Goal: Task Accomplishment & Management: Complete application form

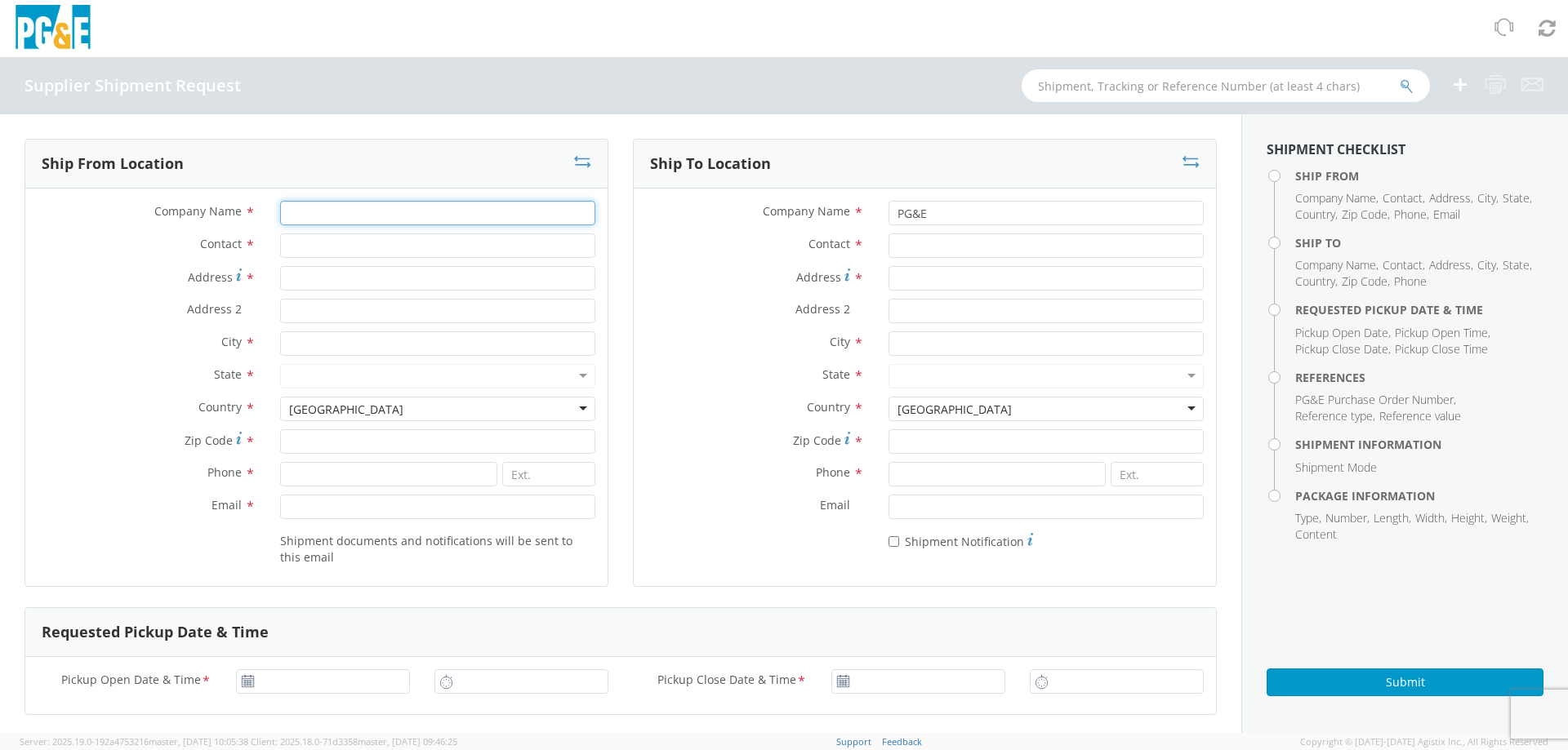
click at [293, 210] on input "Company Name *" at bounding box center [437, 212] width 315 height 24
type input "MISSION CITY REBAR, INC."
type input "[PERSON_NAME]"
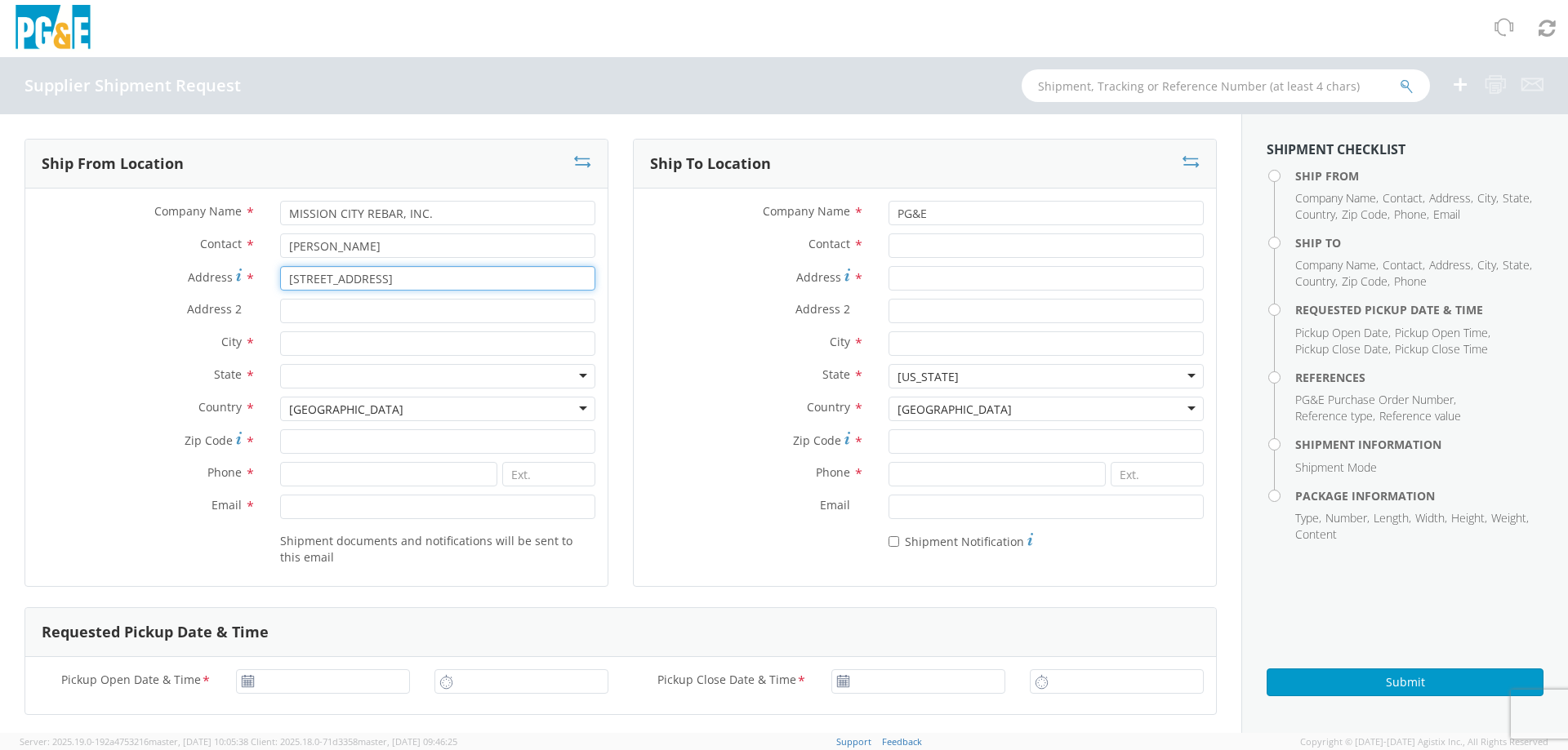
type input "[STREET_ADDRESS]"
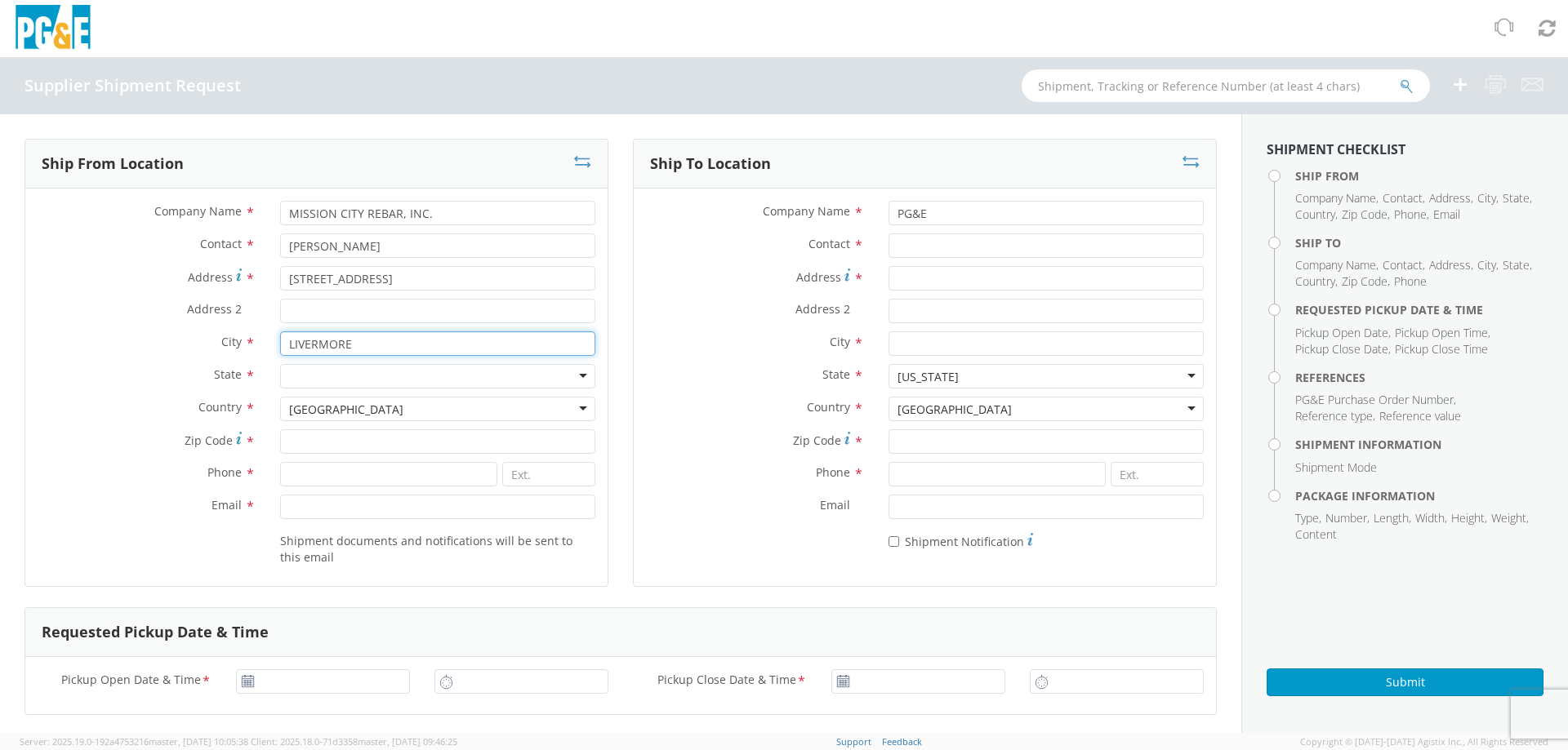
type input "LIVERMORE"
type input "CALIFOR"
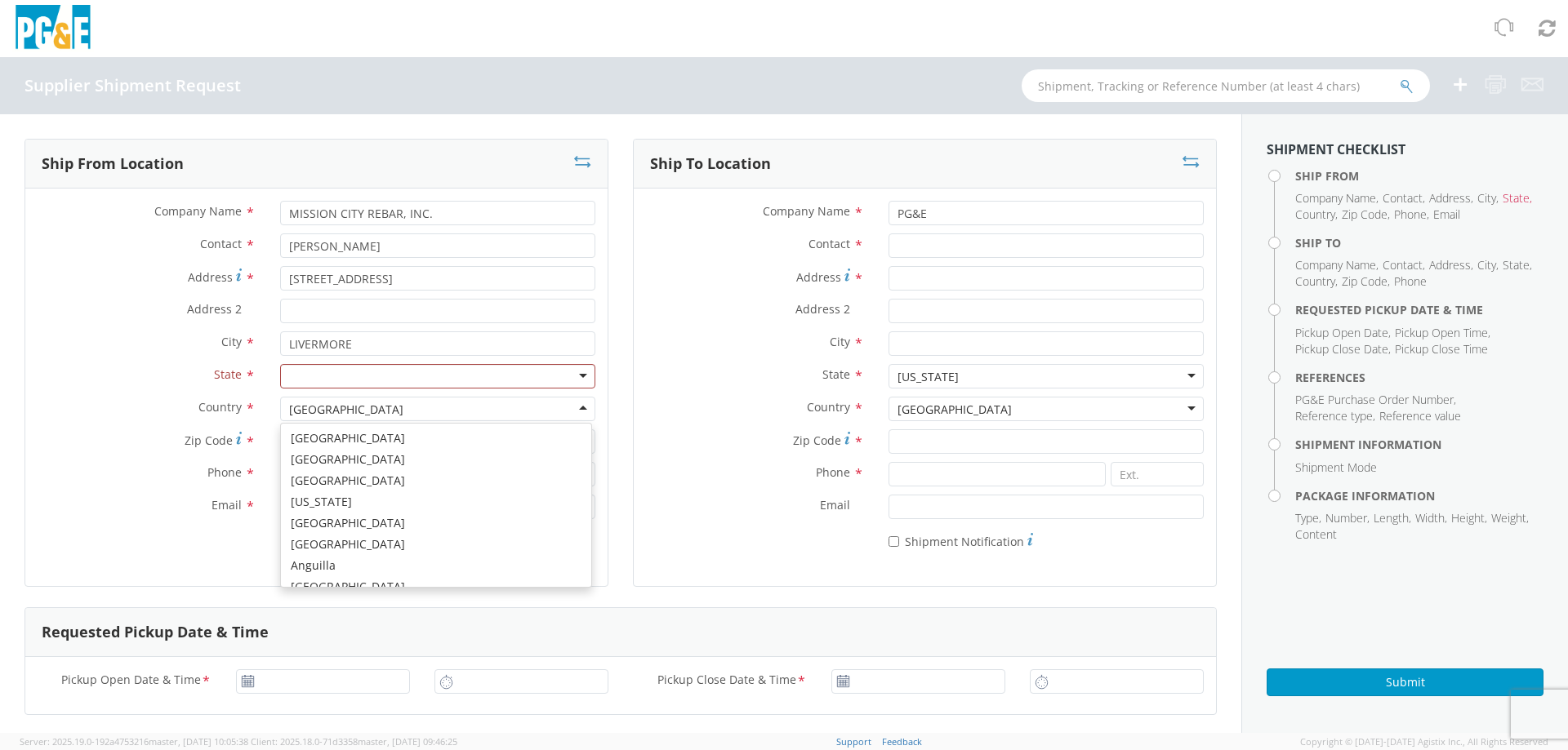
scroll to position [4116, 0]
click at [371, 373] on div at bounding box center [437, 375] width 315 height 24
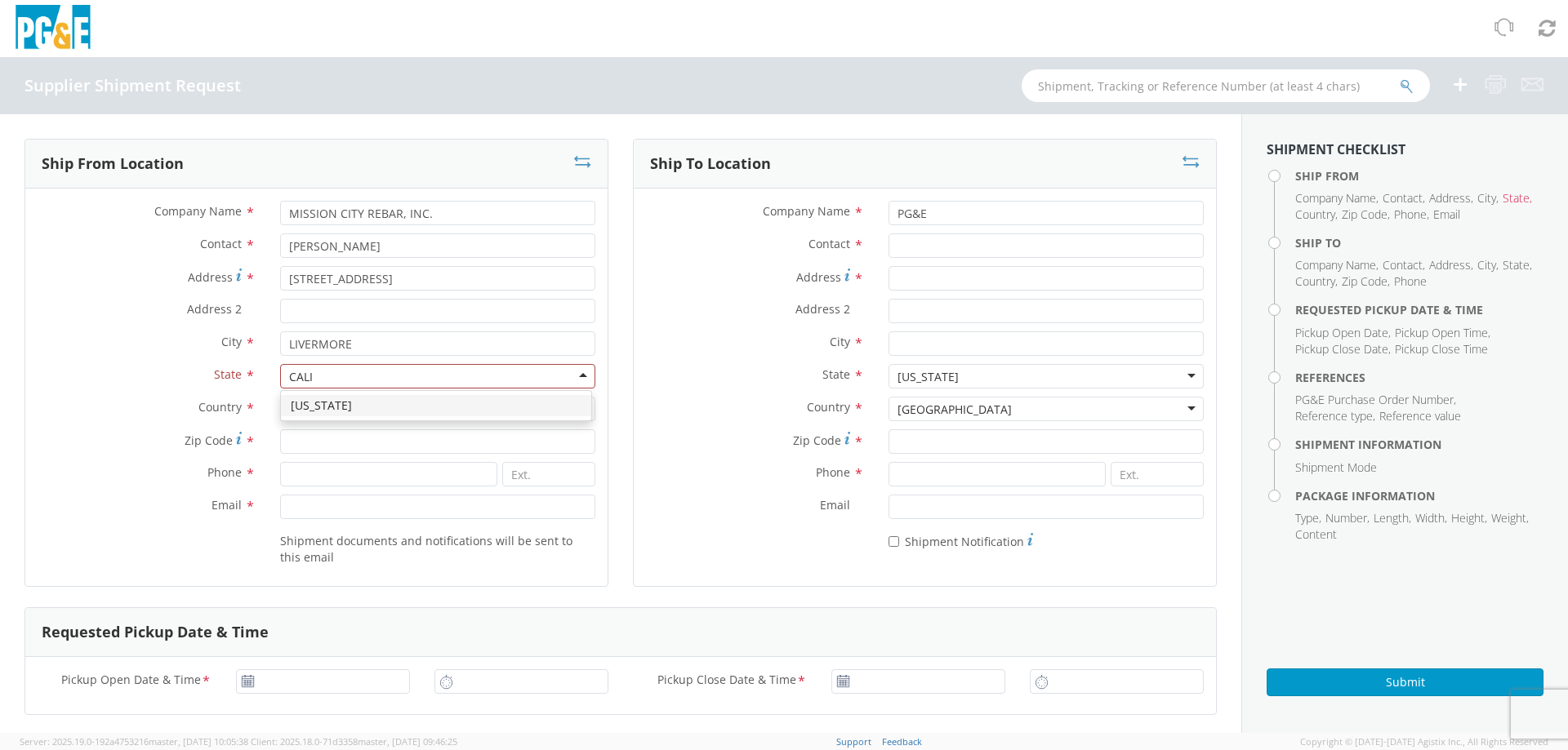
type input "CALI"
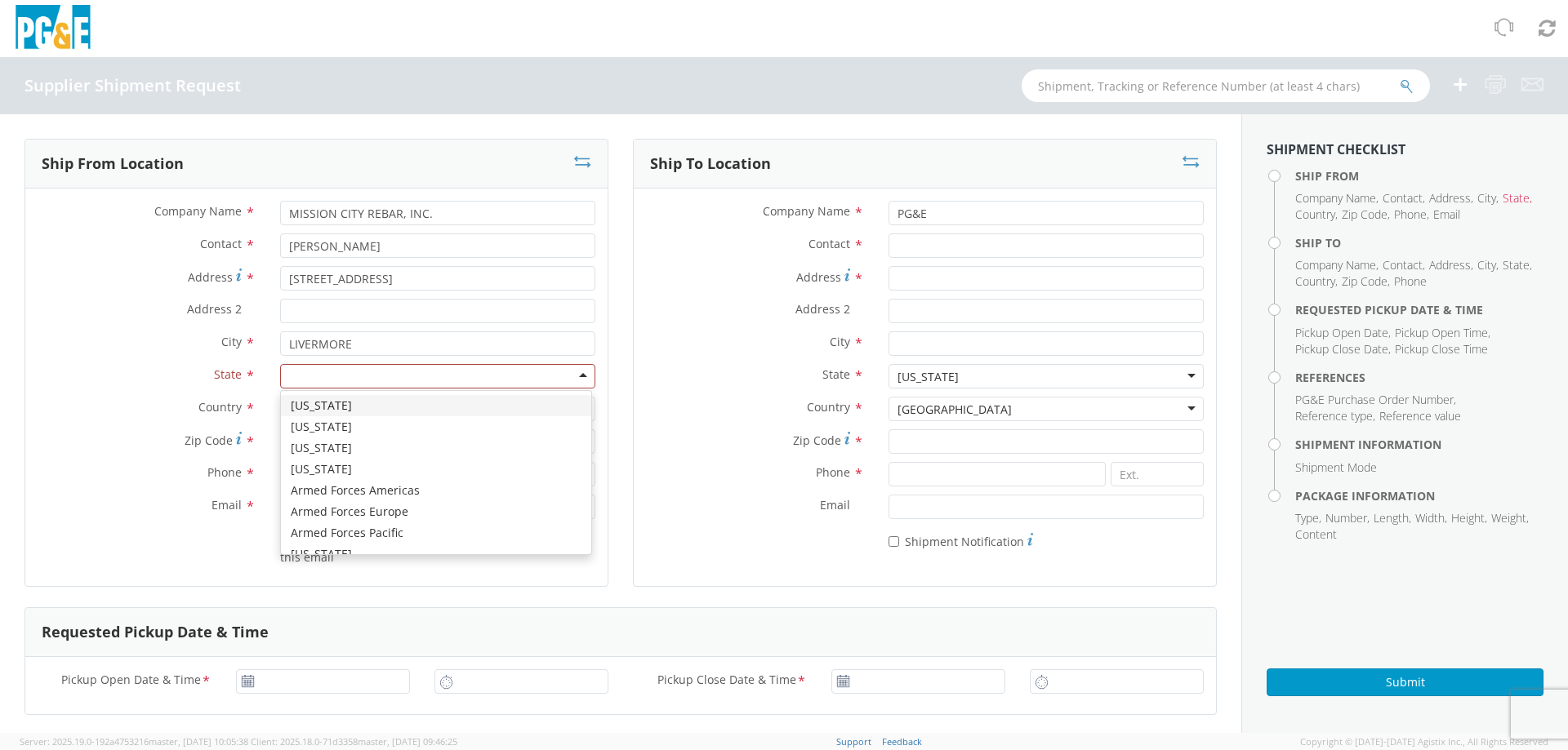
click at [371, 374] on div at bounding box center [437, 375] width 315 height 24
type input "CA"
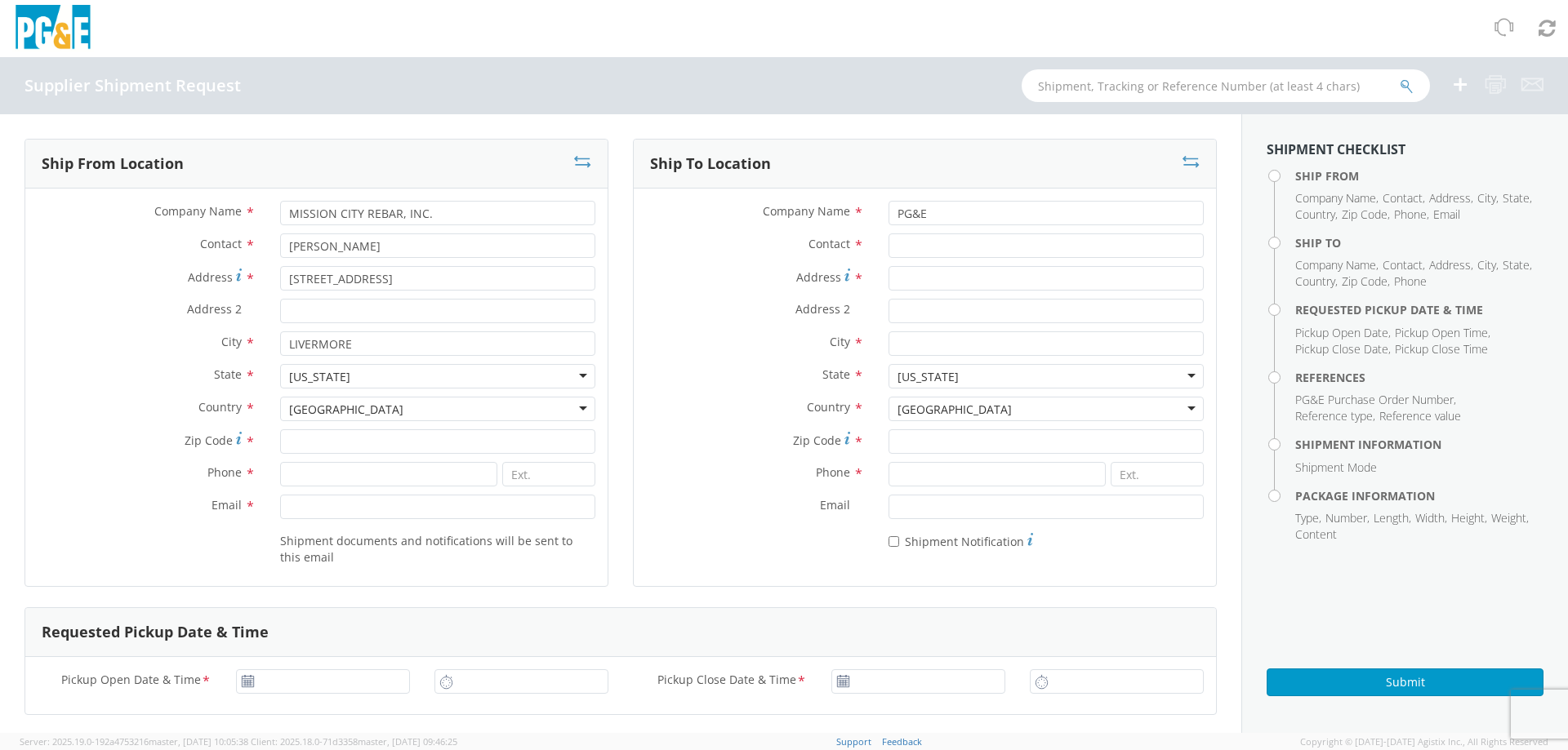
scroll to position [0, 0]
click at [304, 448] on input "Zip Code *" at bounding box center [437, 441] width 315 height 24
type input "94551"
type input "[PHONE_NUMBER]"
type input "[PERSON_NAME][EMAIL_ADDRESS][DOMAIN_NAME]"
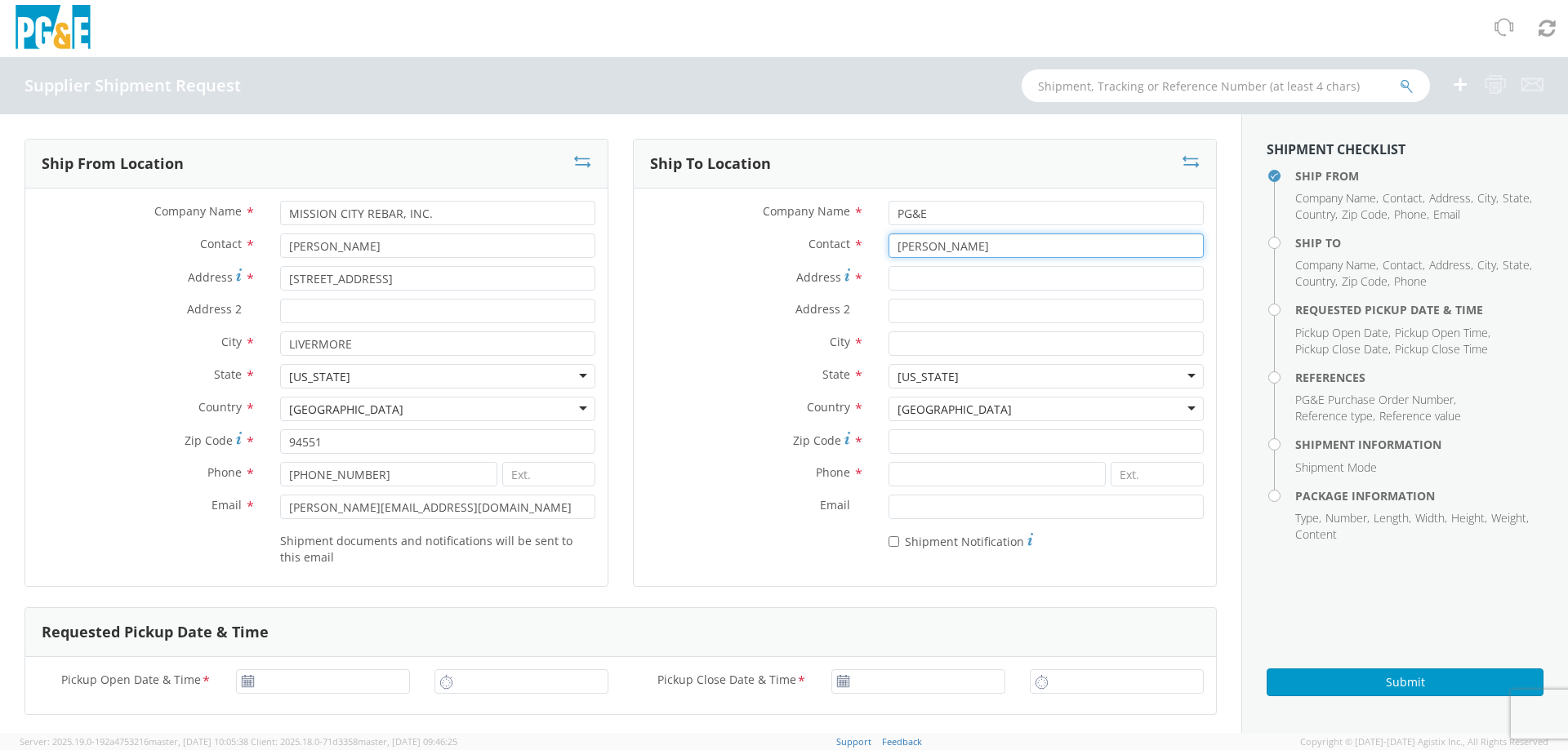
type input "[PERSON_NAME]"
type input "[STREET_ADDRESS]"
type input "[GEOGRAPHIC_DATA]"
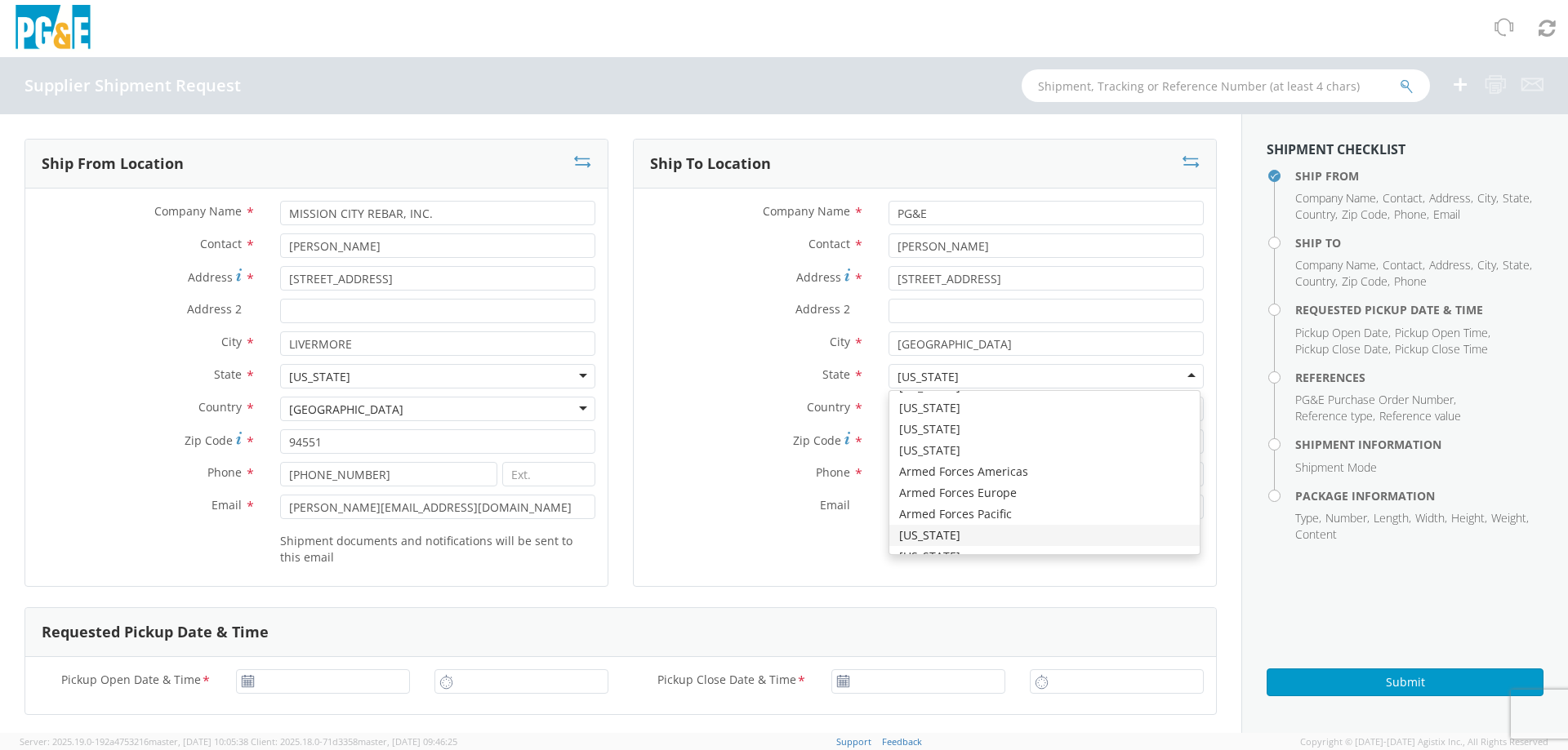
scroll to position [4116, 0]
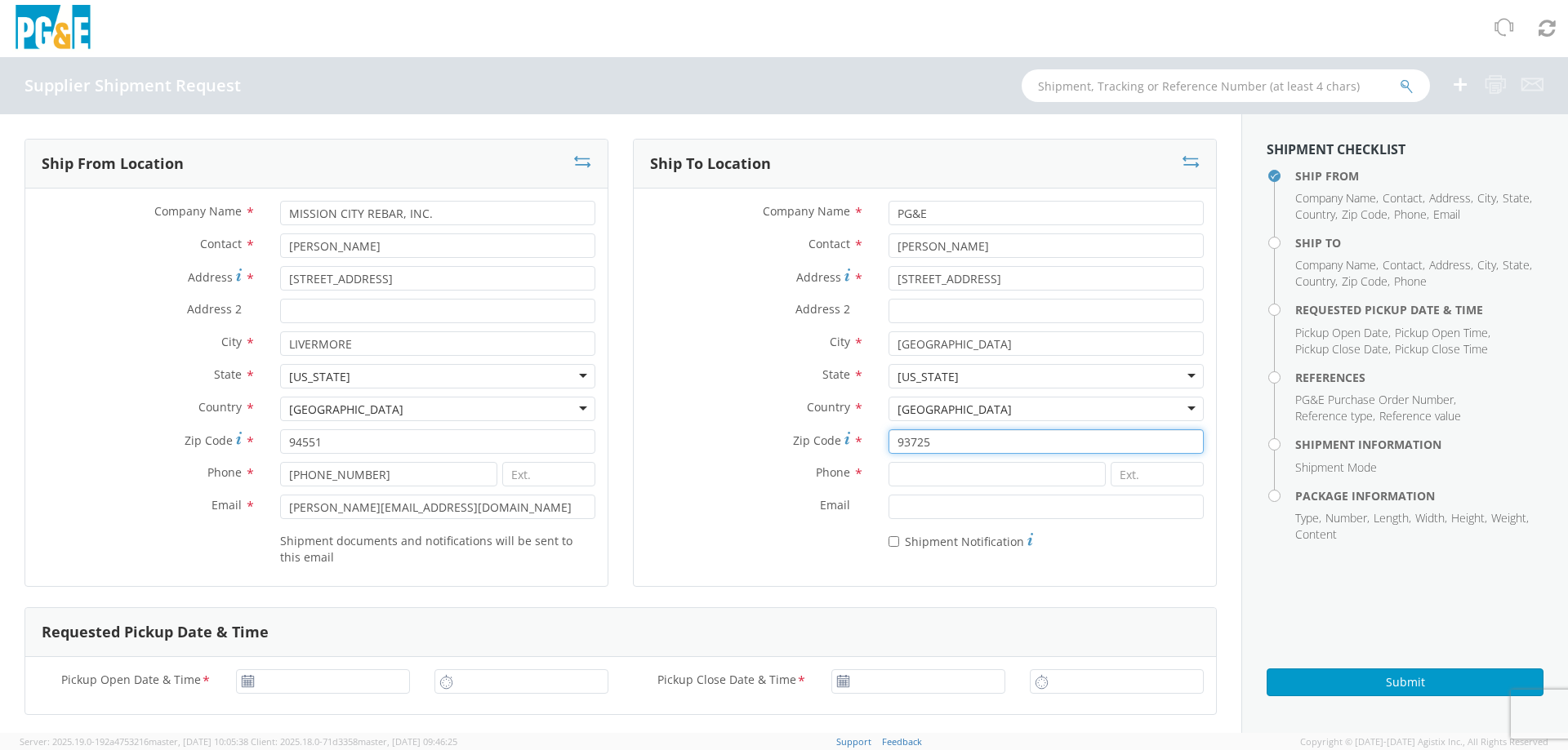
type input "93725"
type input "[PHONE_NUMBER]"
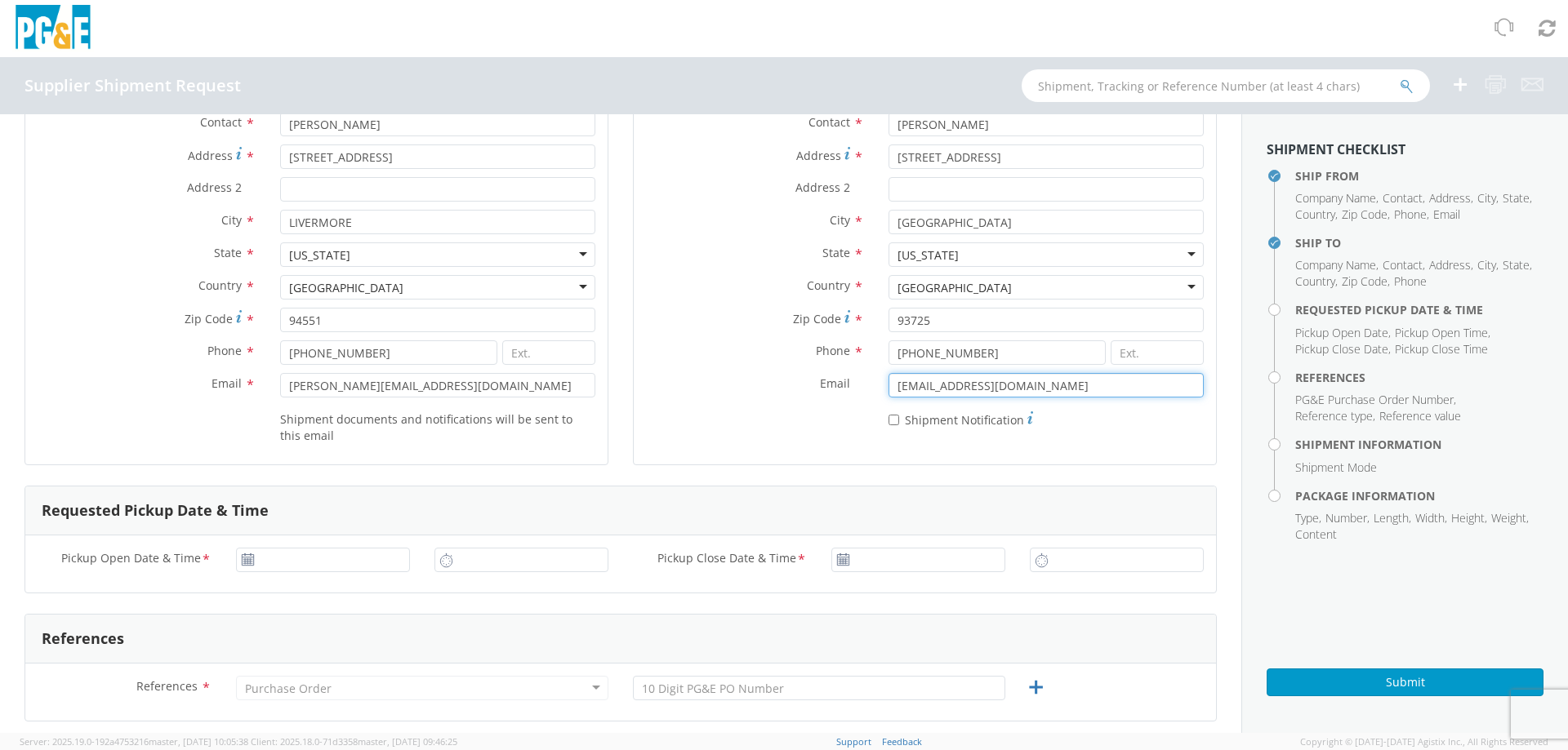
scroll to position [245, 0]
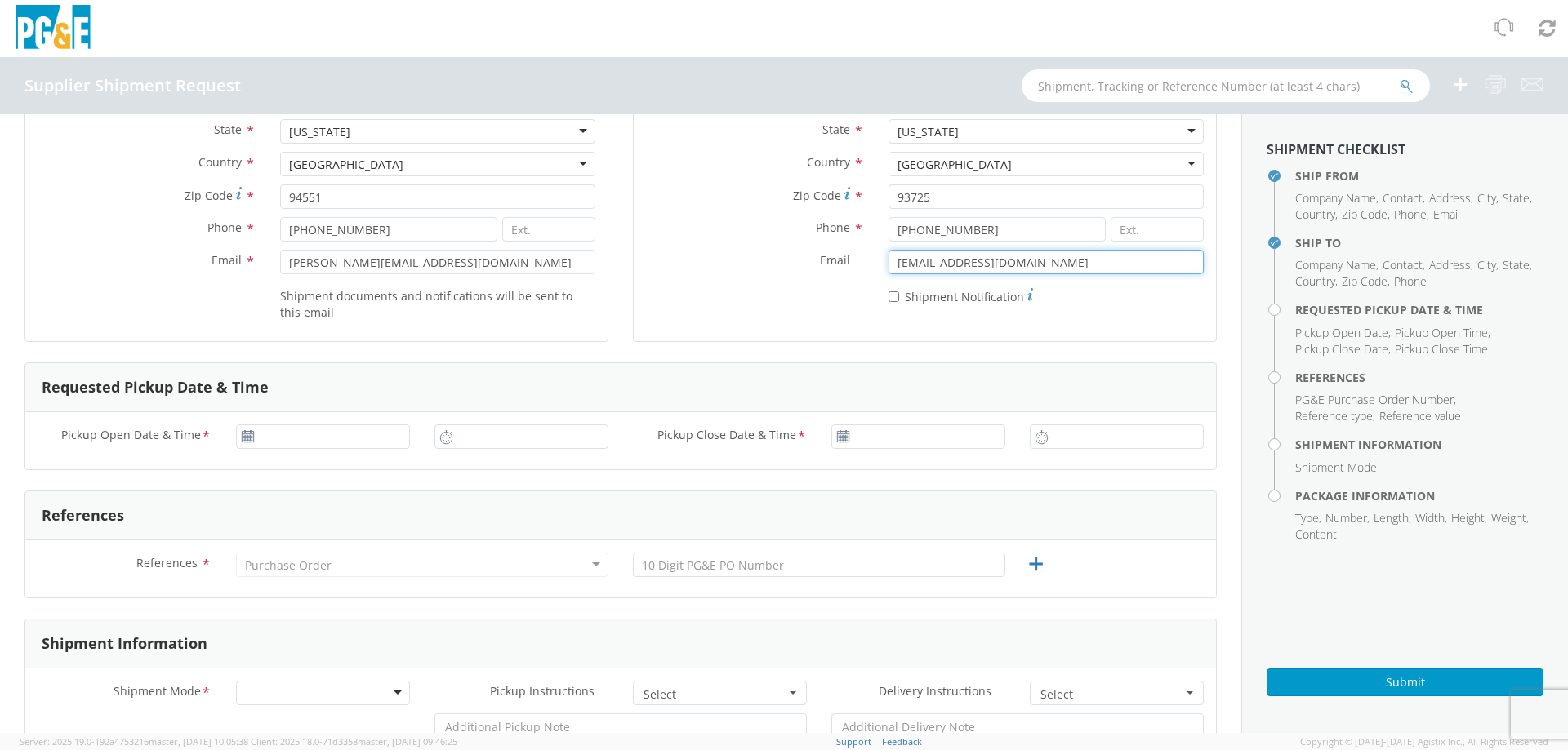
type input "[EMAIL_ADDRESS][DOMAIN_NAME]"
click at [309, 430] on input "[DATE]" at bounding box center [323, 436] width 174 height 24
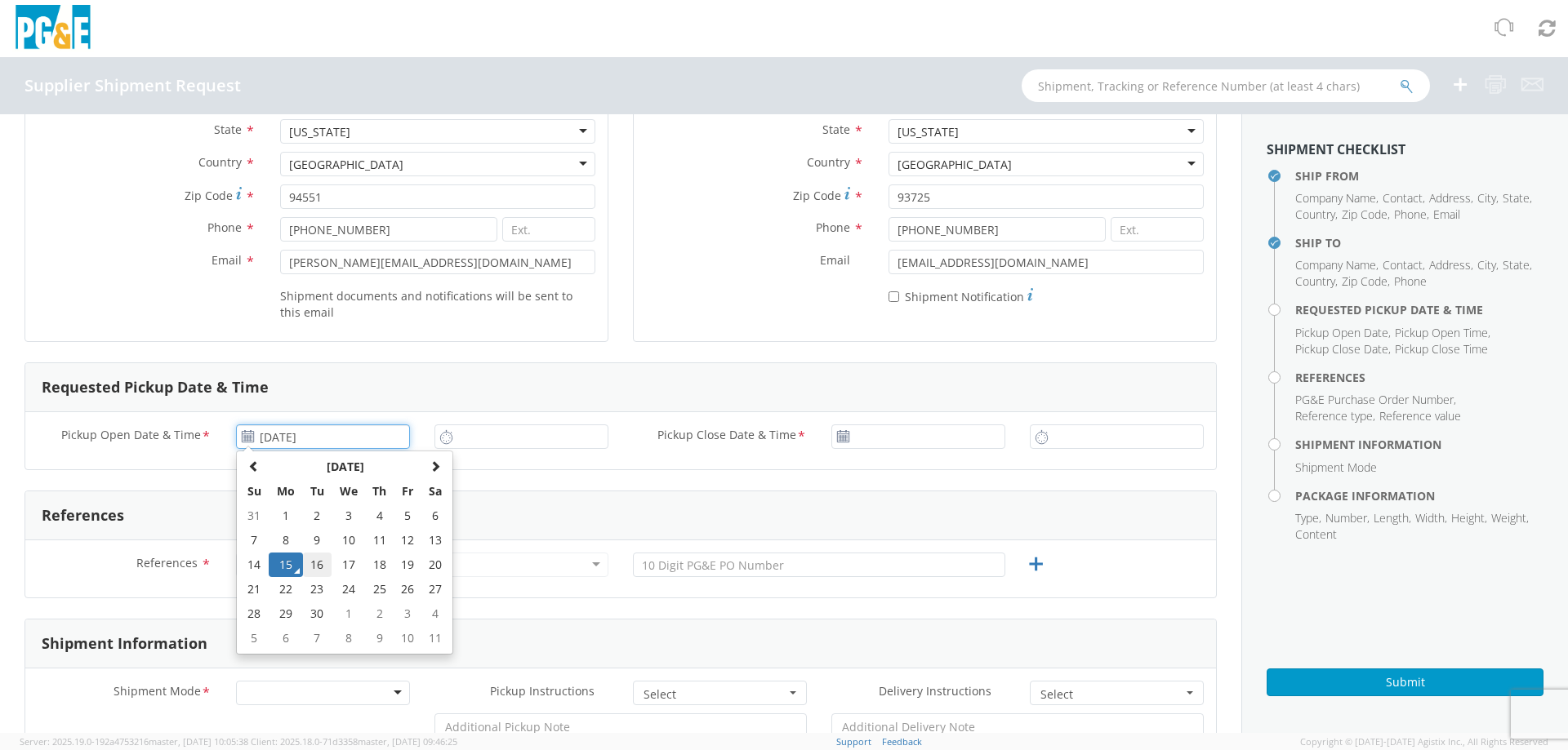
click at [320, 560] on td "16" at bounding box center [318, 565] width 29 height 24
type input "09/16/2025"
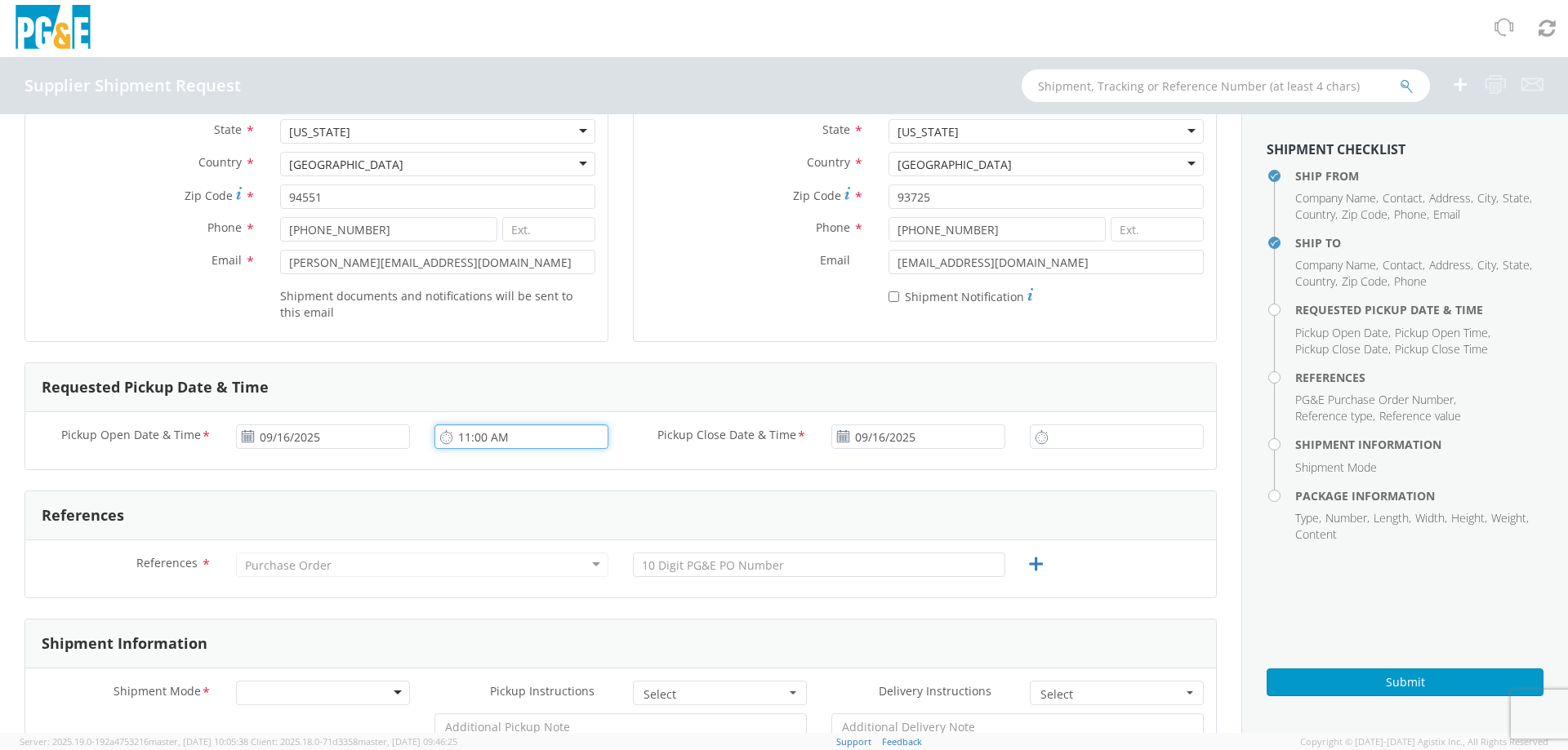
click at [558, 440] on input "11:00 AM" at bounding box center [521, 436] width 174 height 24
type input "8:00 AM"
type input "2:00 PM"
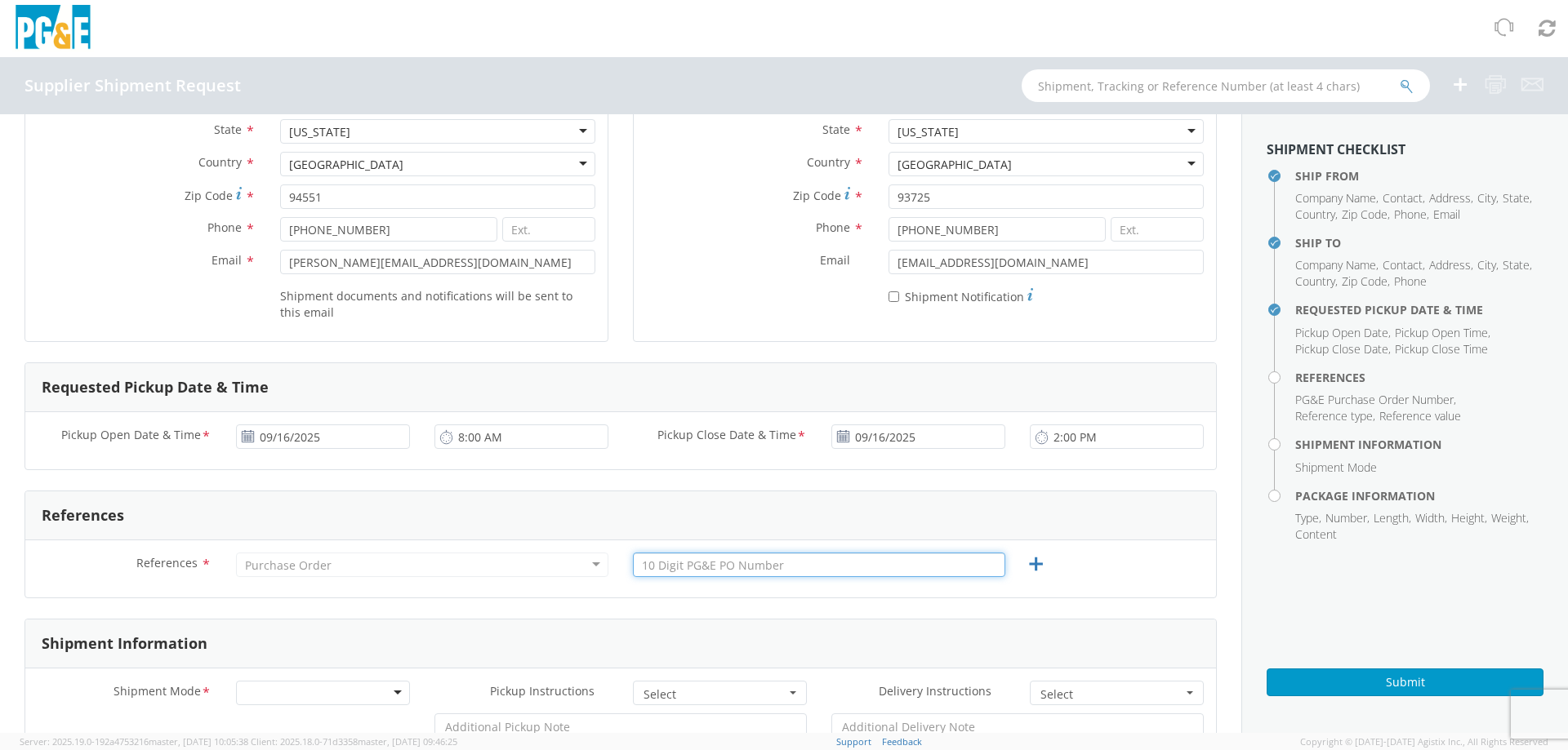
click at [725, 565] on input "text" at bounding box center [818, 565] width 372 height 24
type input "3"
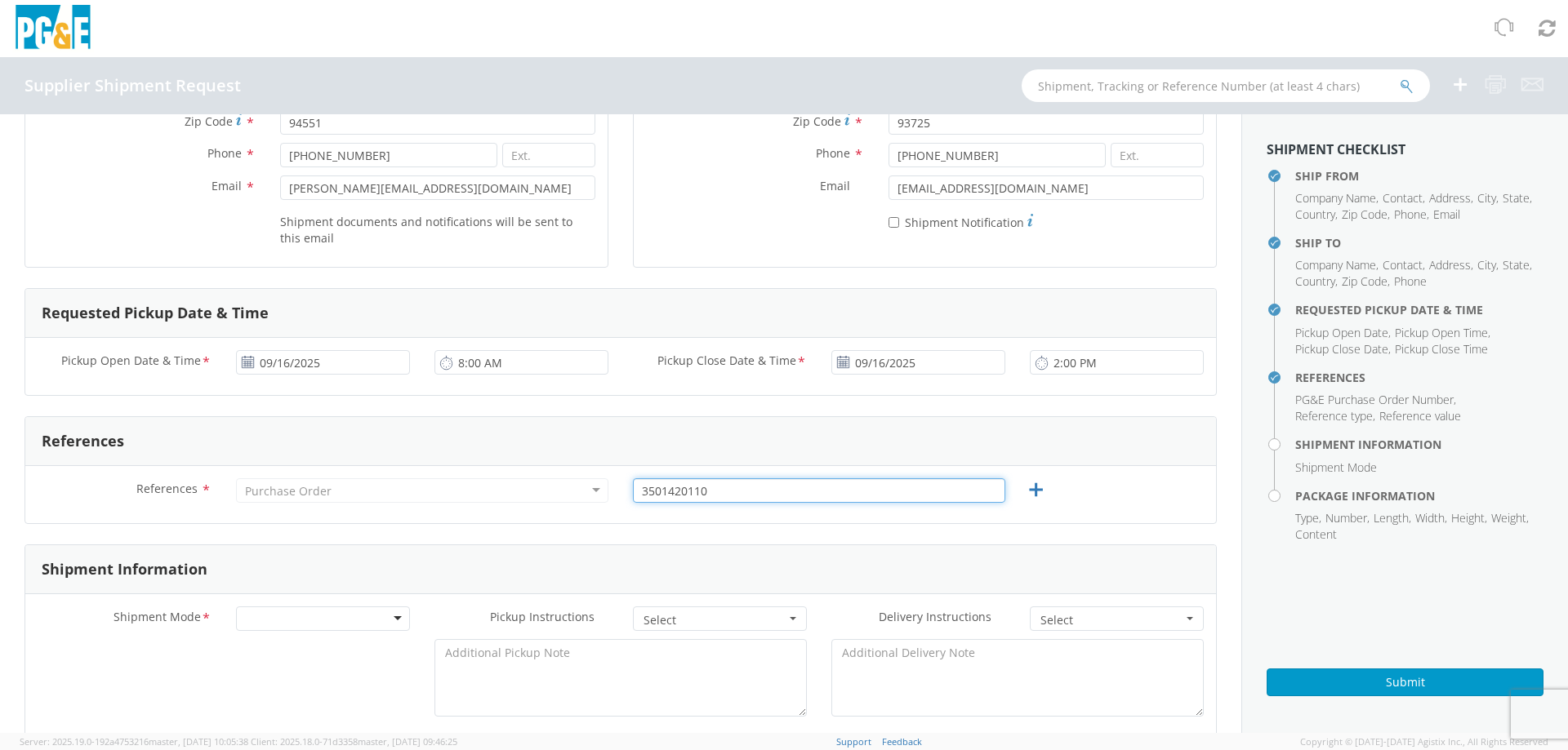
scroll to position [490, 0]
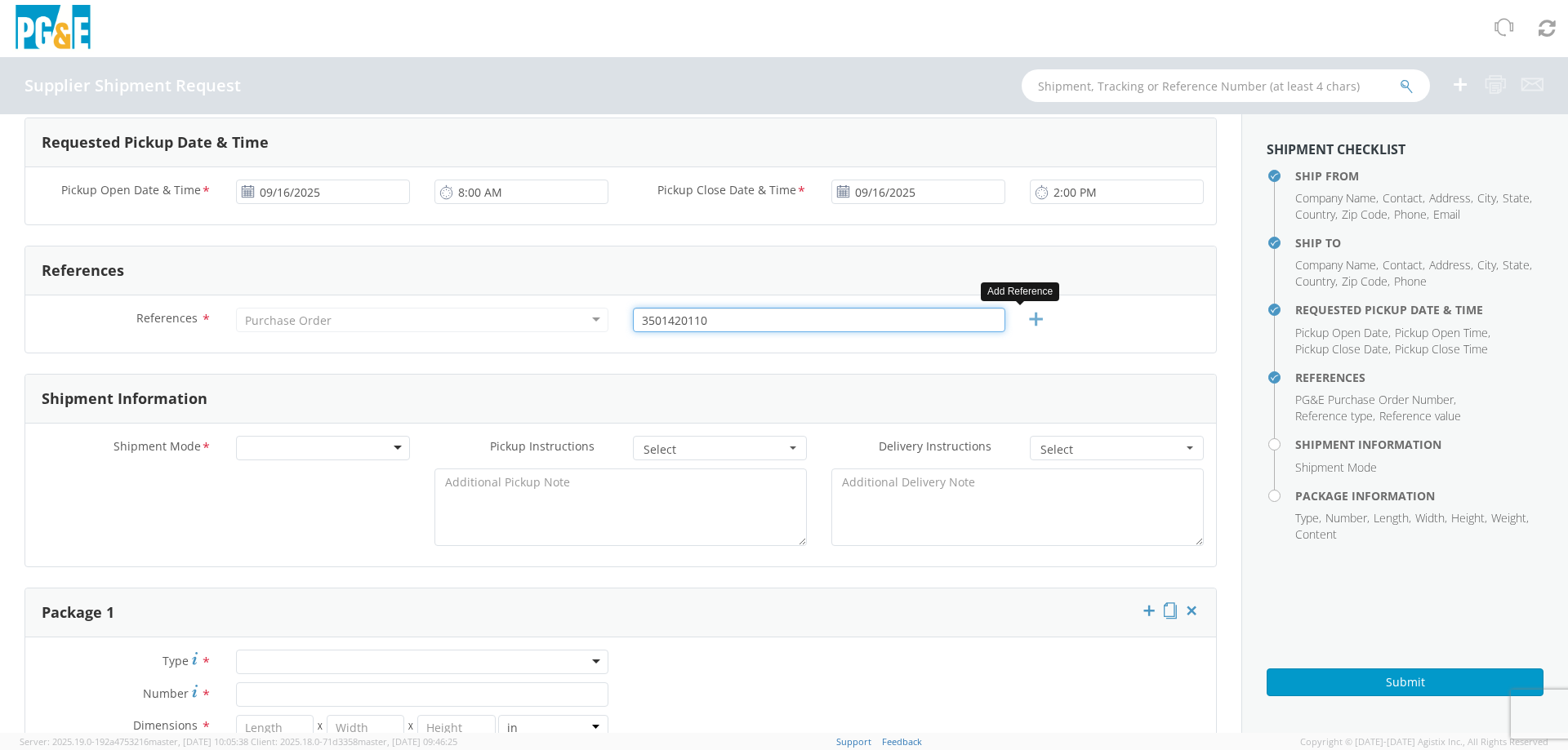
type input "3501420110"
click at [1026, 316] on icon at bounding box center [1036, 319] width 21 height 21
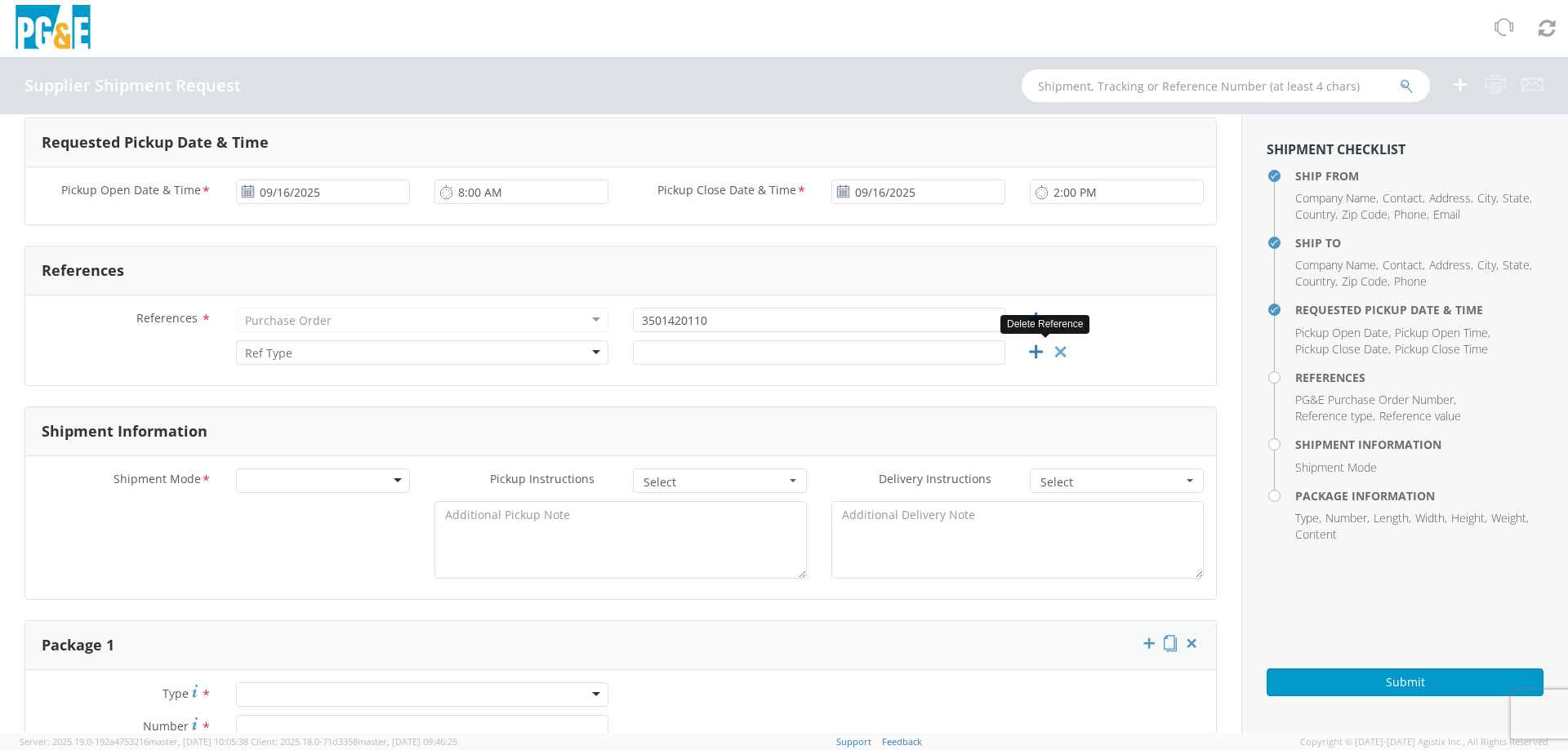
click at [1050, 350] on icon at bounding box center [1060, 352] width 21 height 21
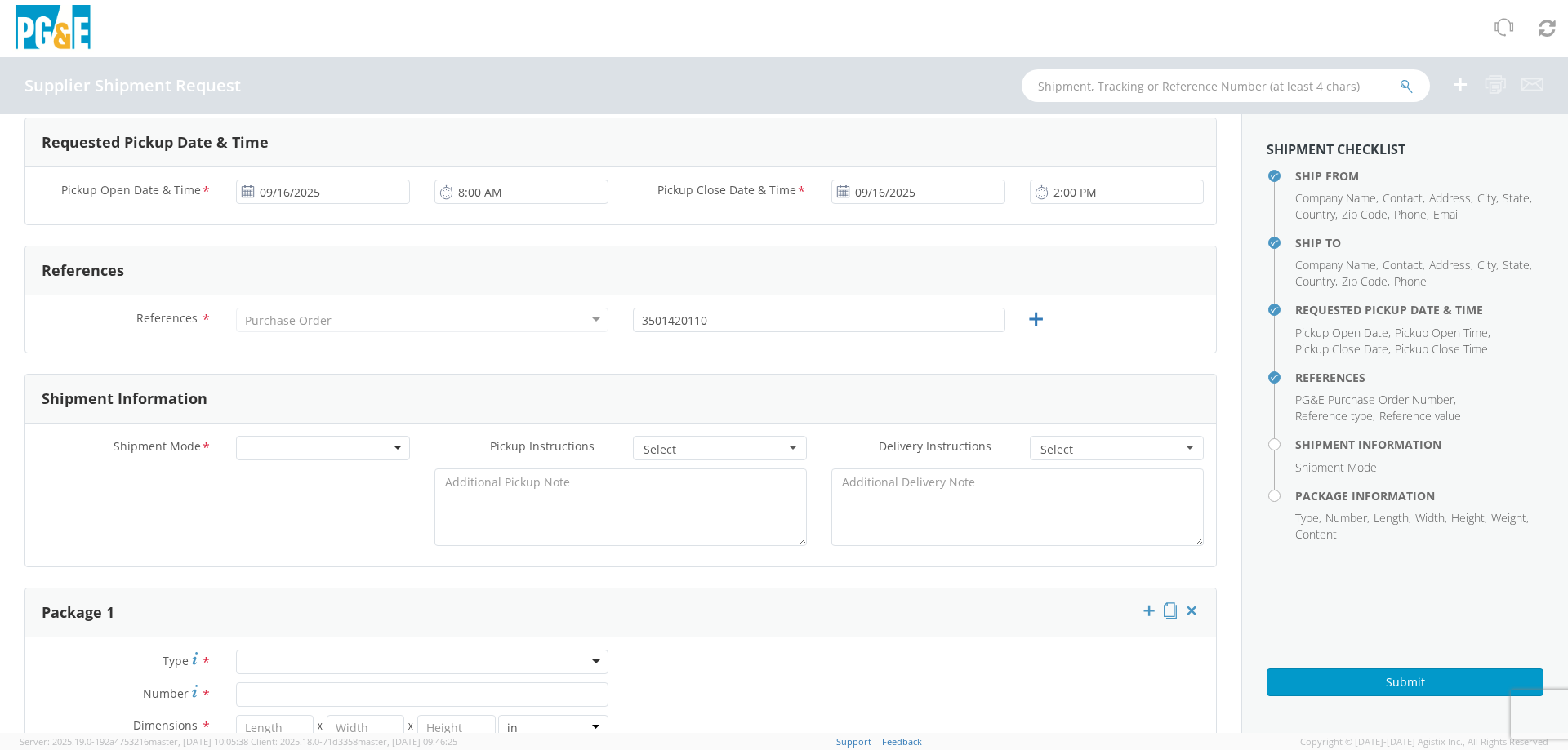
click at [326, 449] on div at bounding box center [323, 448] width 174 height 24
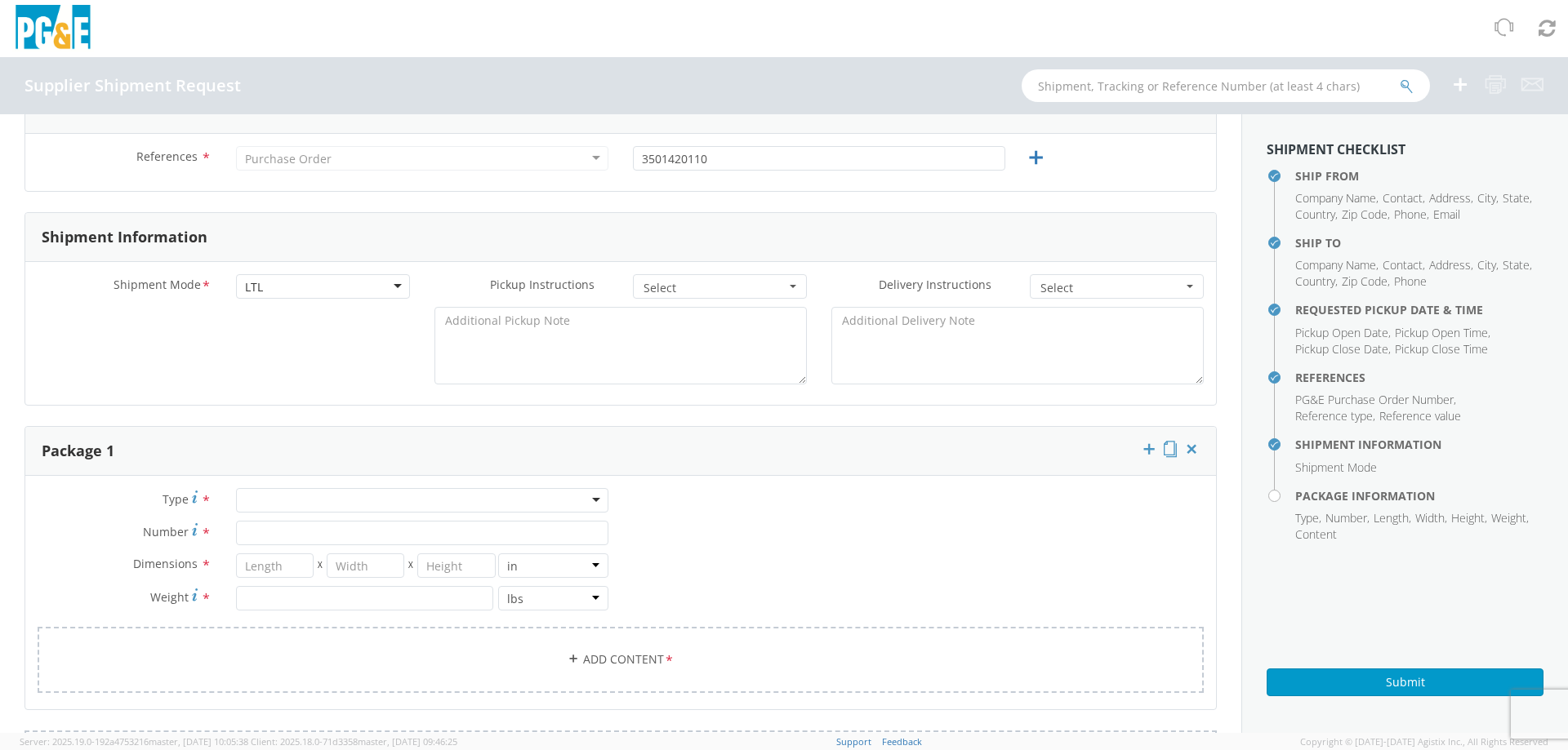
scroll to position [653, 0]
click at [275, 491] on div at bounding box center [422, 499] width 372 height 24
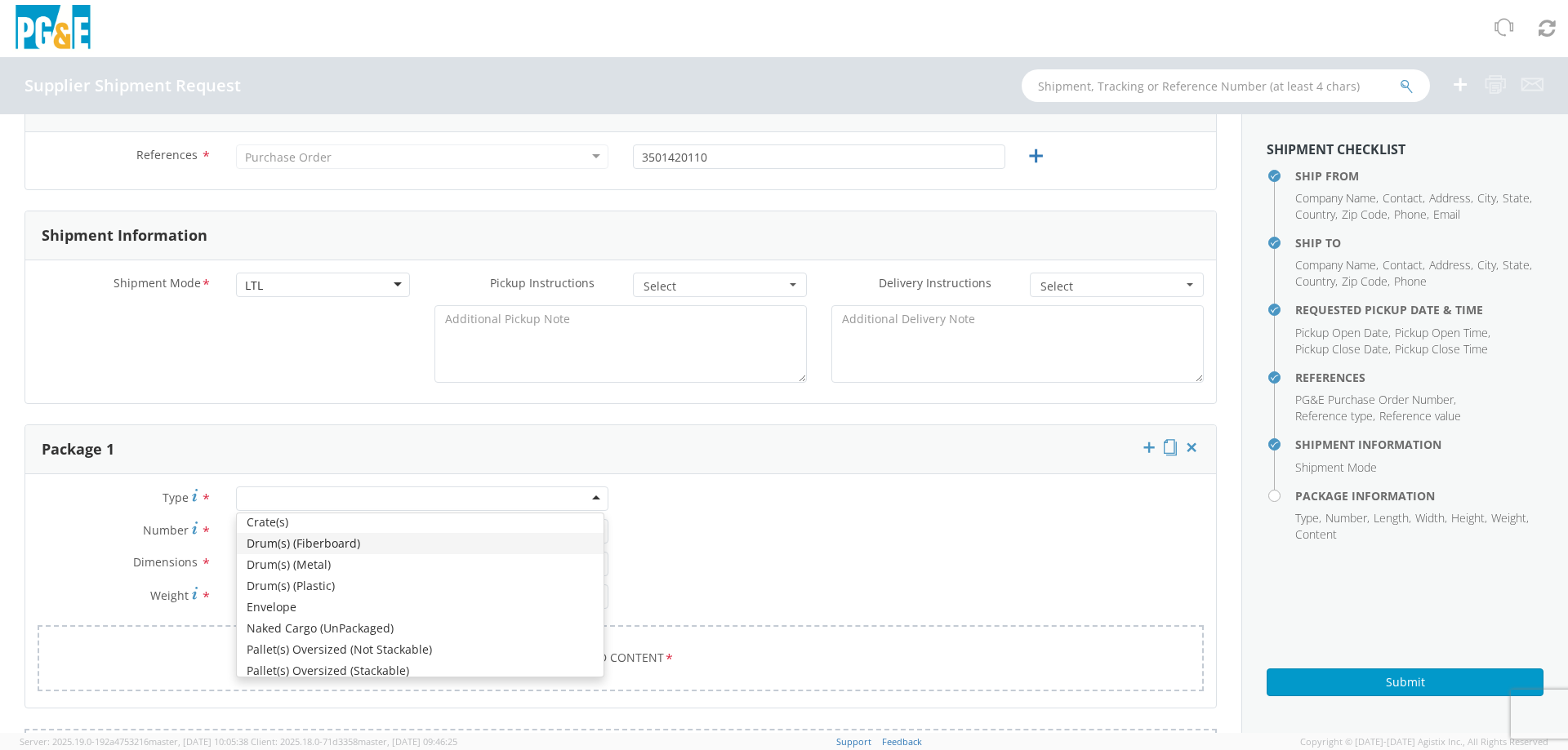
scroll to position [185, 0]
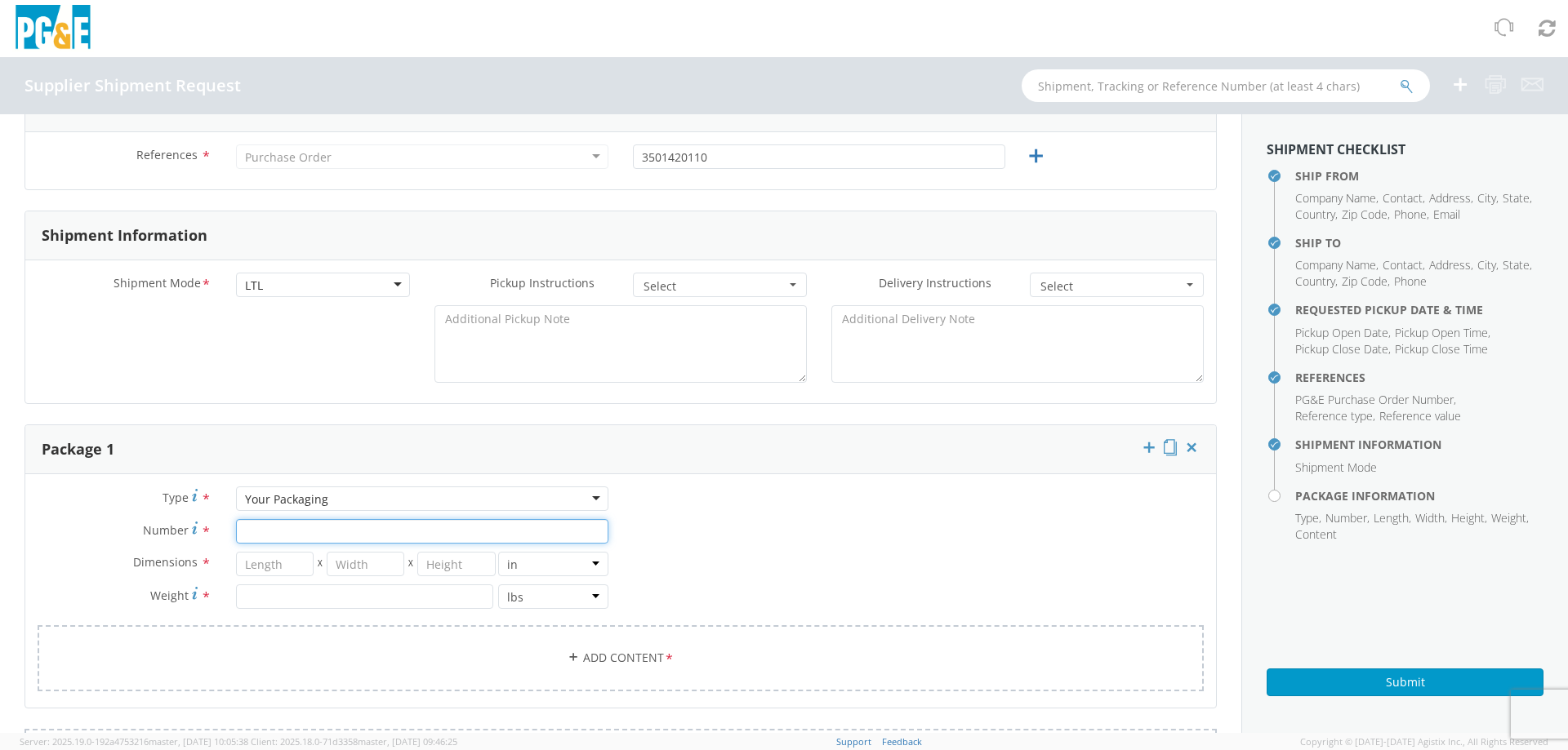
click at [258, 531] on input "Number *" at bounding box center [422, 531] width 372 height 24
type input "1"
click at [282, 568] on input "number" at bounding box center [275, 564] width 78 height 24
type input "66"
type input "18"
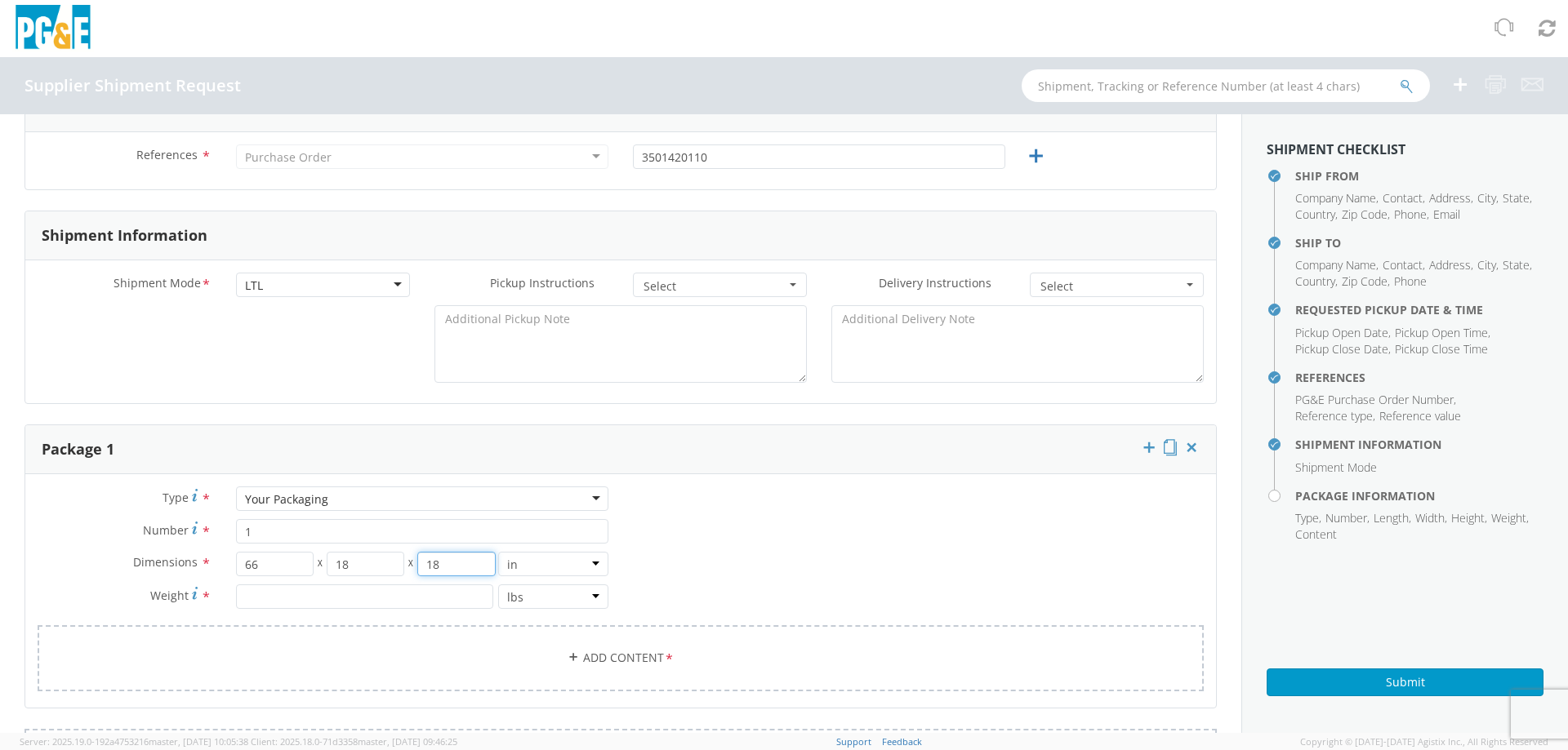
type input "18"
type input "1596"
click at [602, 642] on link "Add Content *" at bounding box center [620, 658] width 1166 height 66
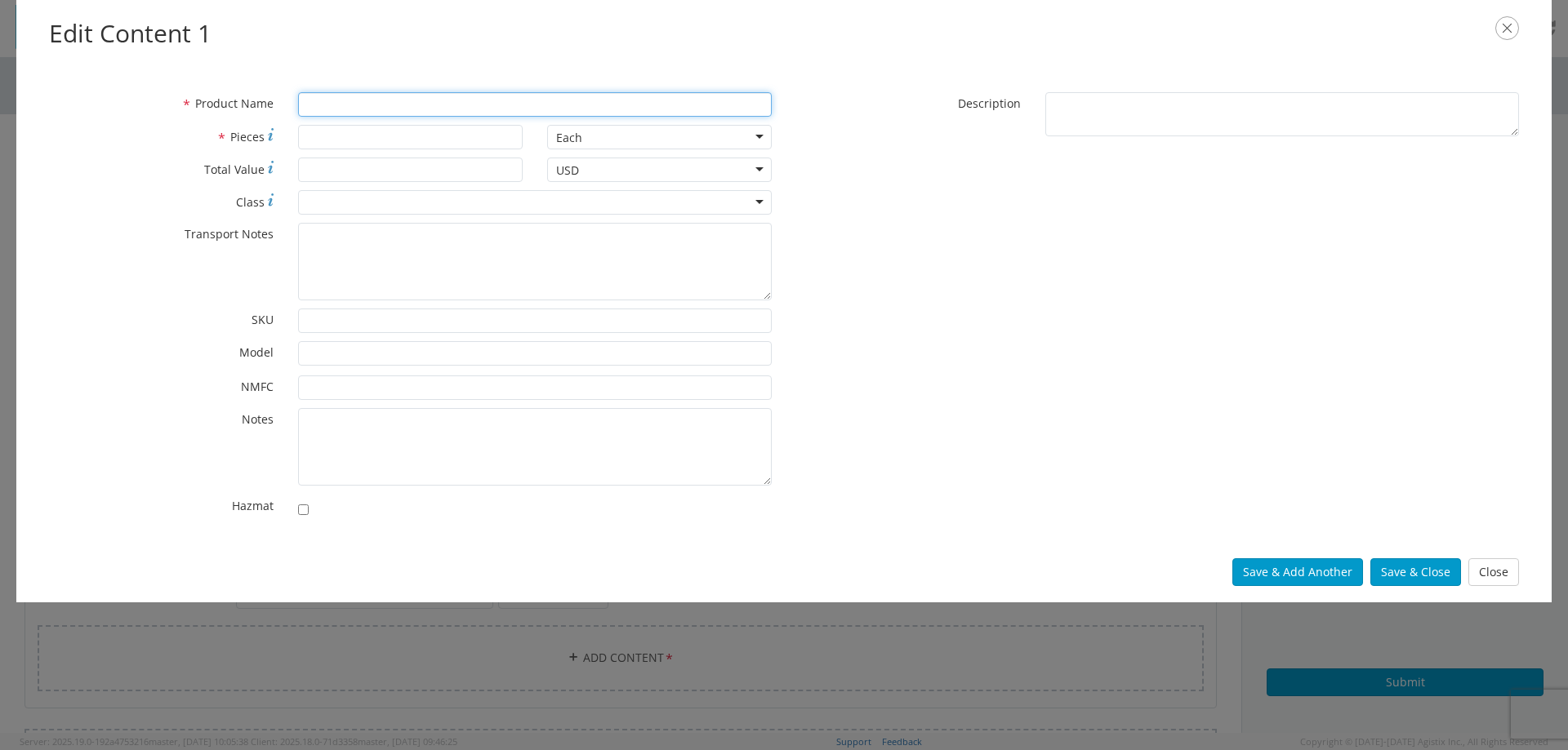
click at [356, 107] on input "* Product Name" at bounding box center [534, 103] width 474 height 24
type input "10 REBAR CAGES 1'-6" O.D. X 5'-7""
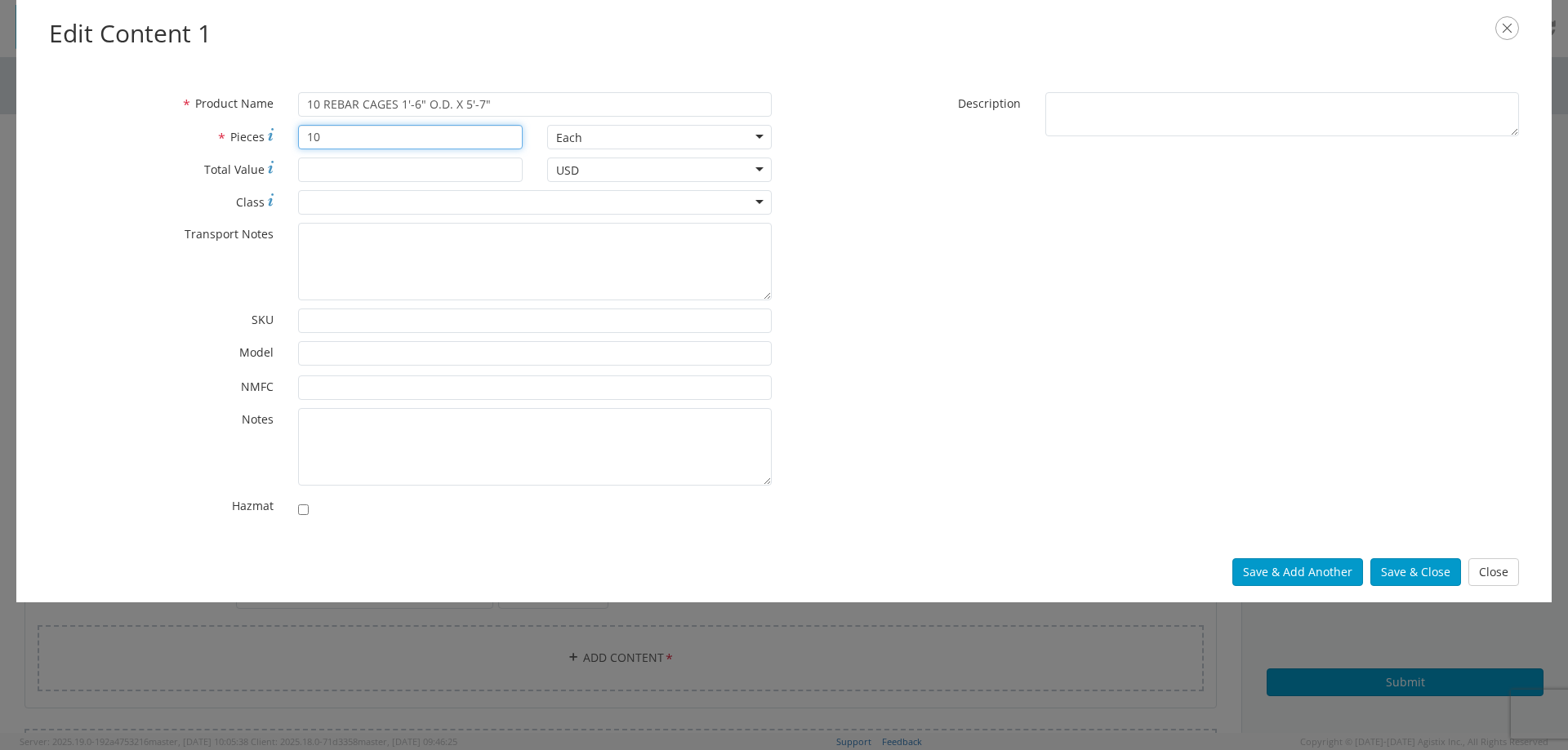
type input "10"
type input "7180"
click at [387, 199] on div at bounding box center [534, 202] width 474 height 24
click at [1415, 570] on button "Save & Close" at bounding box center [1415, 572] width 91 height 28
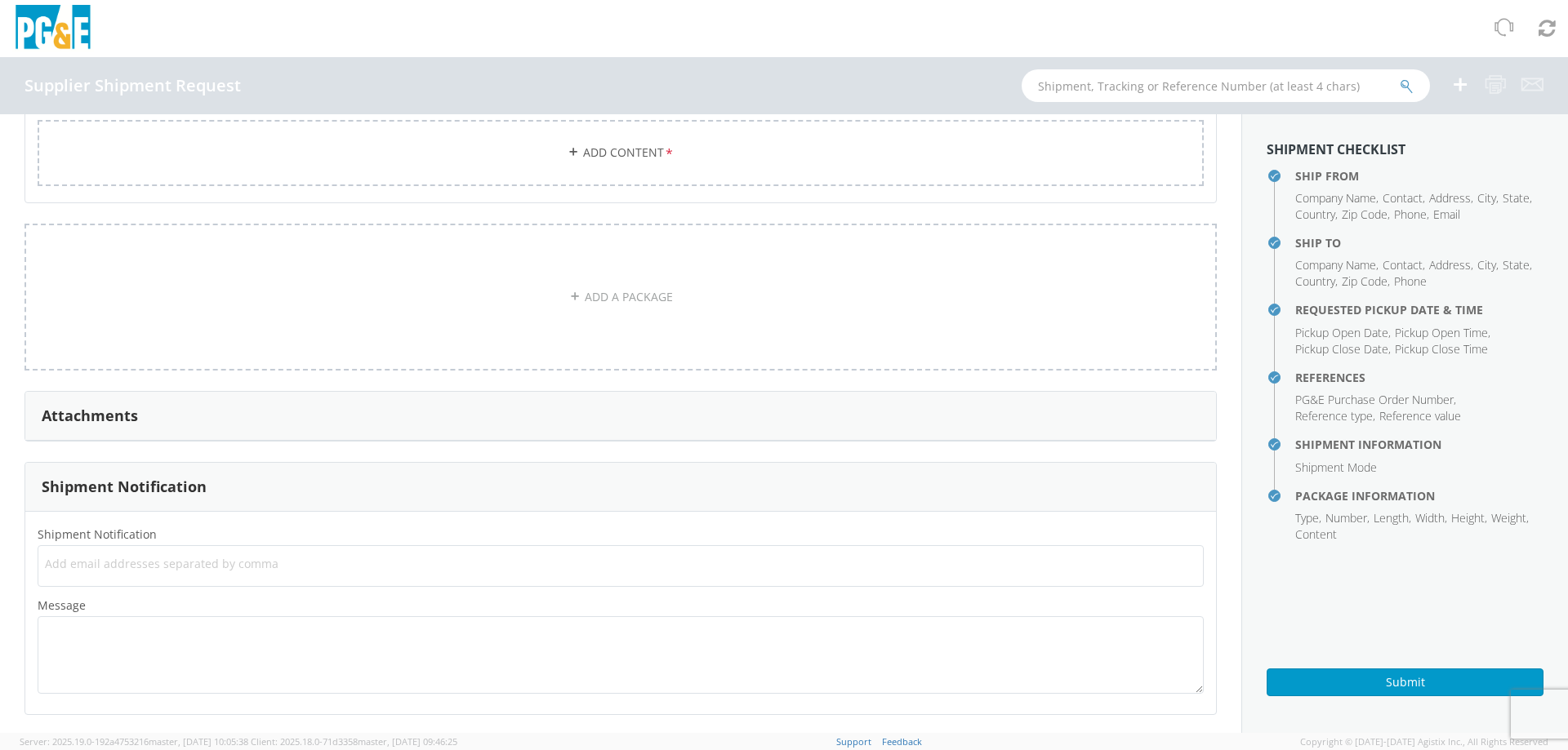
scroll to position [1258, 0]
click at [1414, 681] on button "Submit" at bounding box center [1405, 682] width 276 height 28
